Goal: Information Seeking & Learning: Find specific fact

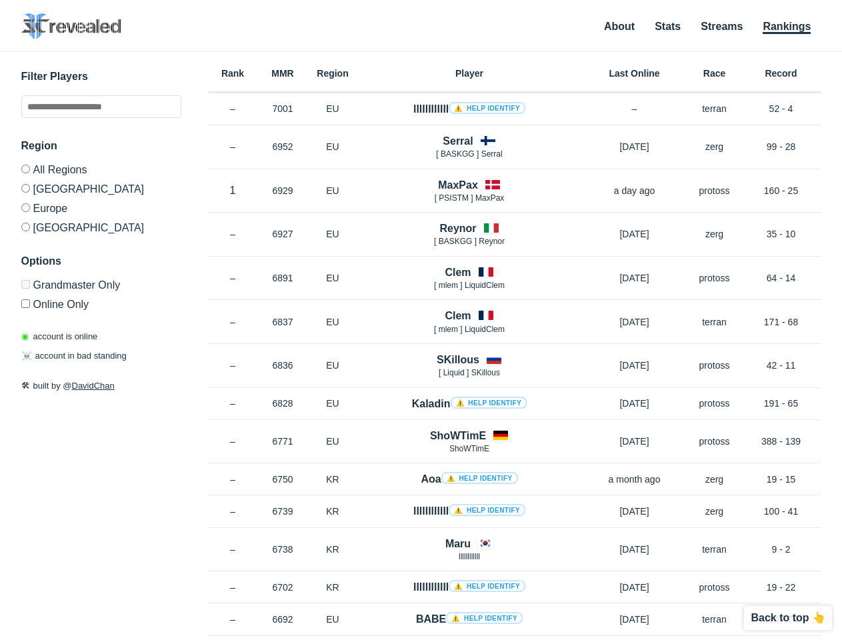
click at [457, 141] on h4 "Serral" at bounding box center [458, 140] width 30 height 15
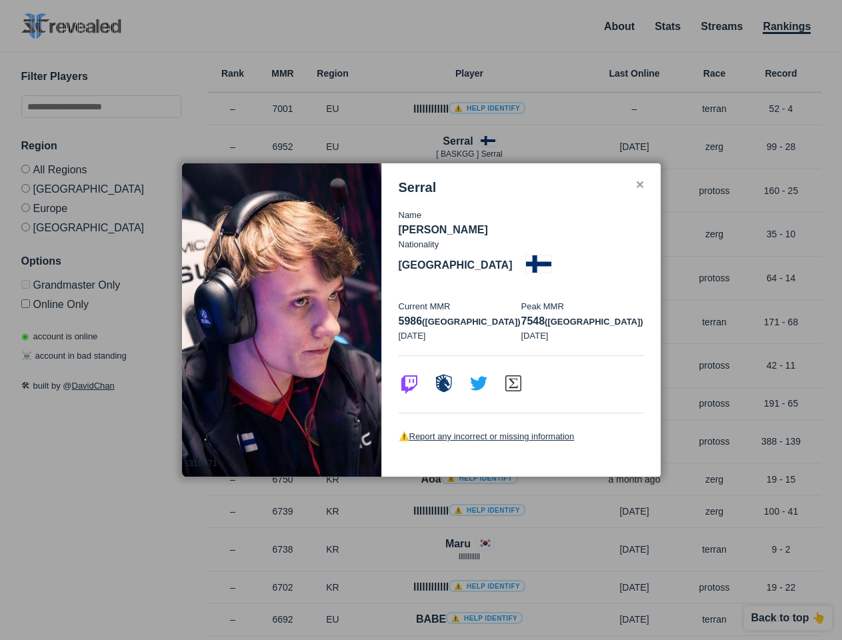
click at [457, 222] on p "Name" at bounding box center [521, 215] width 245 height 13
click at [457, 272] on div "Name [PERSON_NAME] Nationality [DEMOGRAPHIC_DATA] Current MMR 5986 (eu) [DATE] …" at bounding box center [521, 275] width 245 height 160
click at [457, 329] on p "[DATE]" at bounding box center [460, 335] width 123 height 13
click at [458, 359] on div at bounding box center [521, 383] width 245 height 57
click at [458, 435] on div "⚠️ Report any incorrect or missing information" at bounding box center [521, 436] width 245 height 47
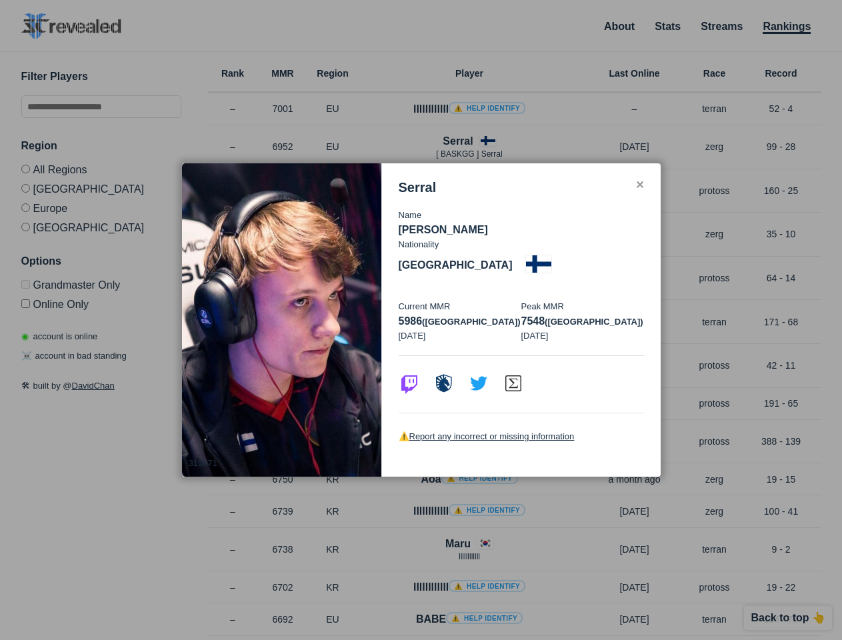
click at [458, 543] on div at bounding box center [421, 320] width 842 height 640
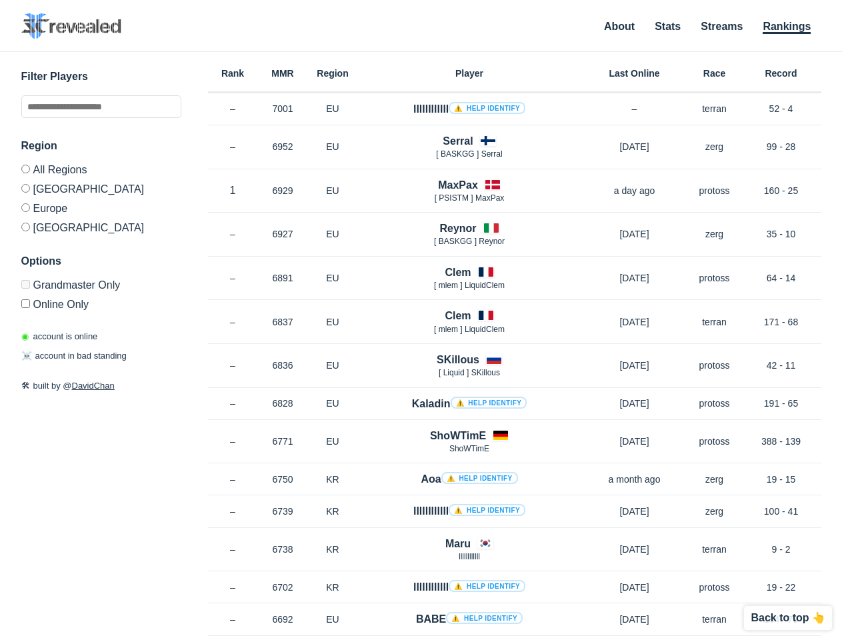
click at [789, 618] on p "Back to top 👆" at bounding box center [787, 617] width 75 height 11
